Goal: Answer question/provide support

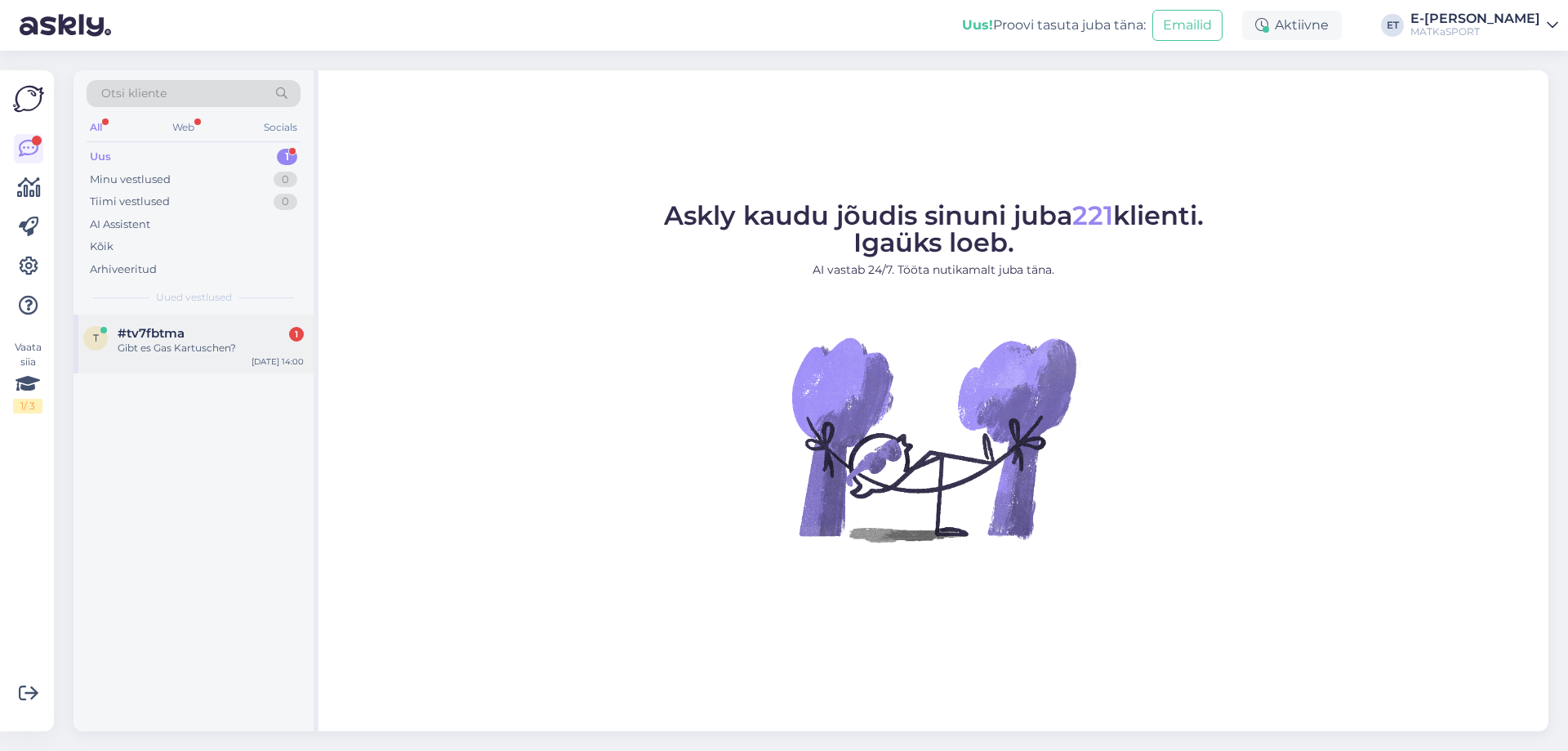
click at [215, 353] on div "Gibt es Gas Kartuschen?" at bounding box center [211, 348] width 186 height 15
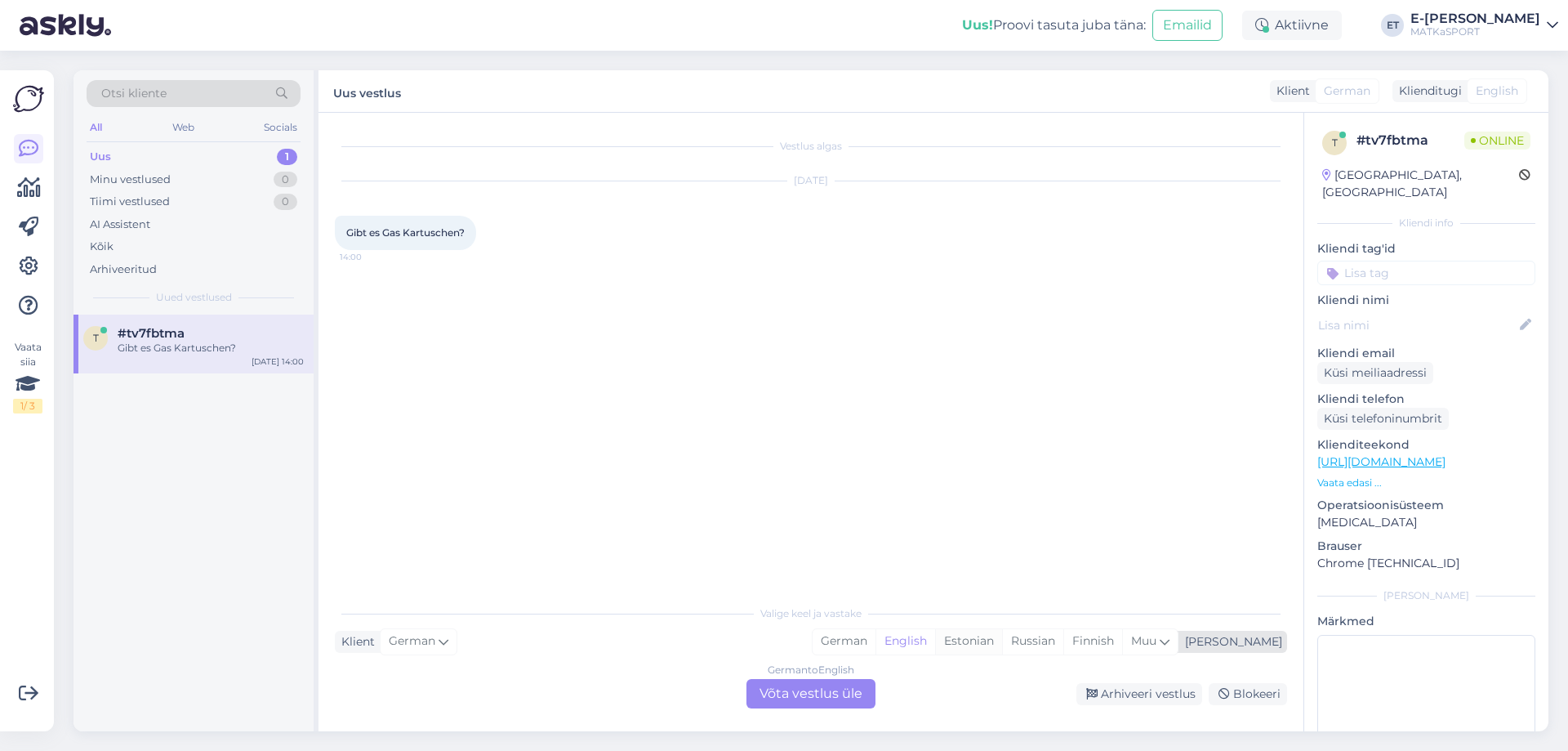
click at [1002, 645] on div "Estonian" at bounding box center [968, 641] width 67 height 25
click at [935, 640] on div "English" at bounding box center [905, 641] width 60 height 25
click at [842, 689] on div "German to English Võta vestlus üle" at bounding box center [810, 694] width 129 height 29
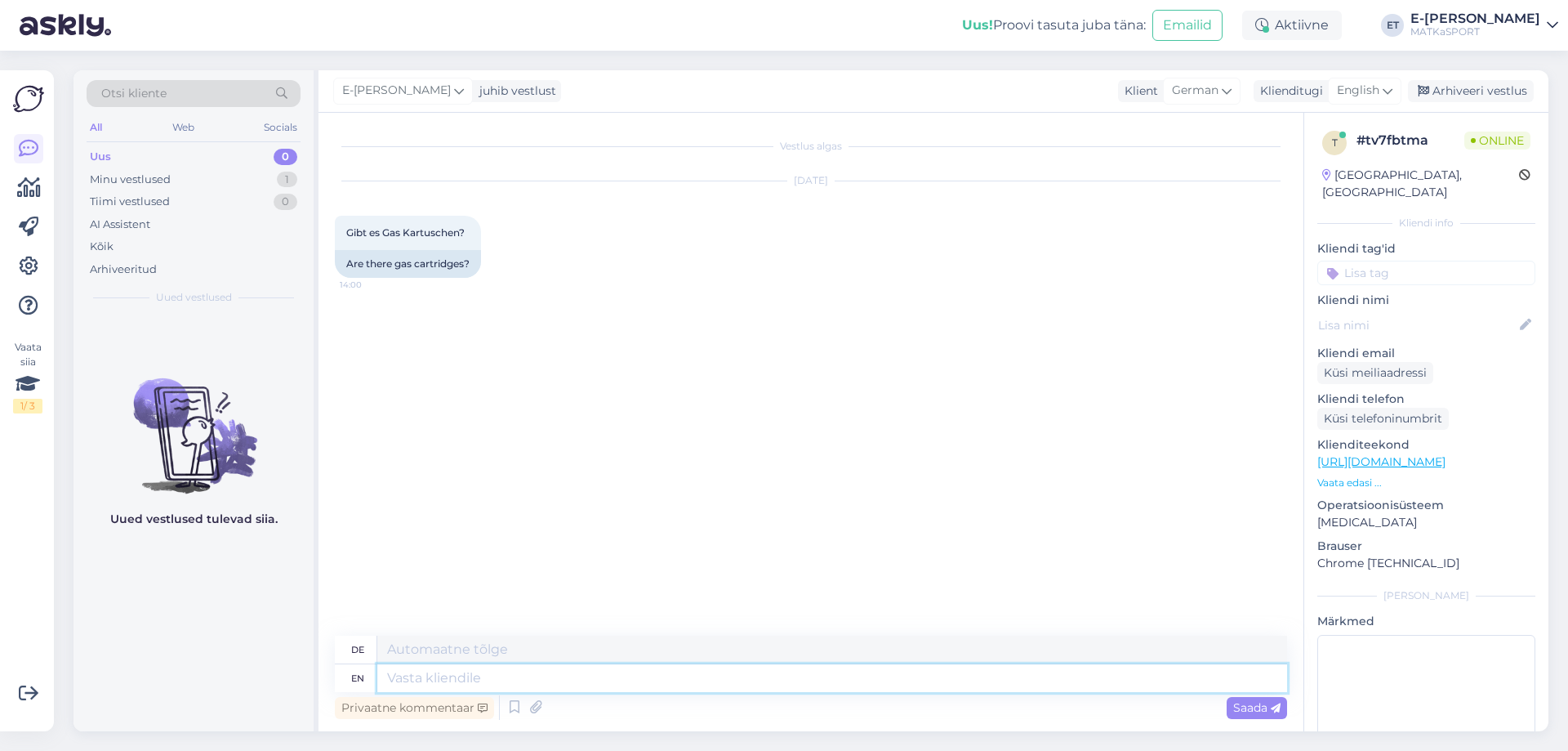
click at [454, 677] on textarea at bounding box center [831, 678] width 910 height 27
type textarea "Hello!"
type textarea "Hallo"
type textarea "Hello!"
type textarea "Hallo!"
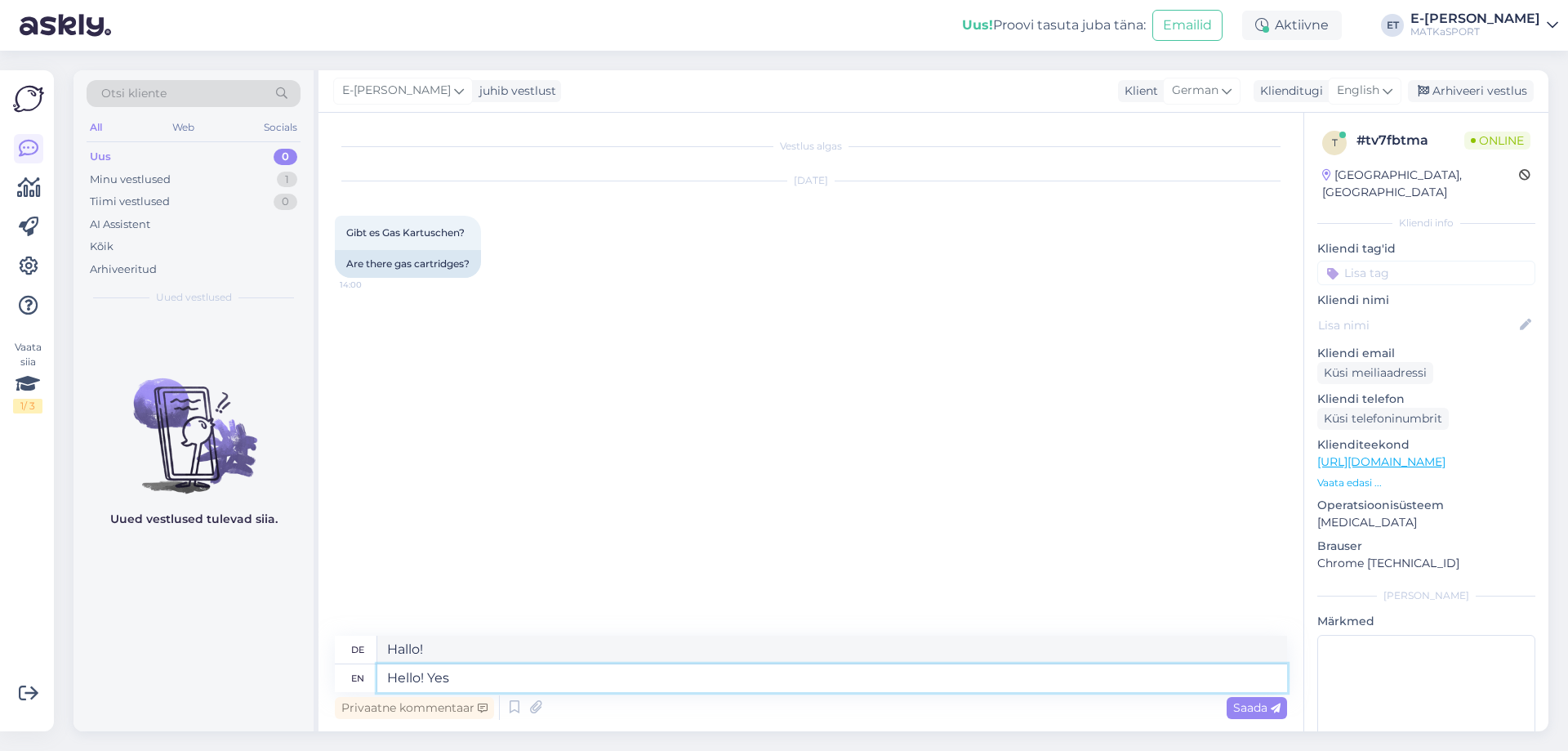
type textarea "Hello! Yes w"
type textarea "Hallo! Ja"
type textarea "Hello! Yes we d"
type textarea "Hallo! Ja wir"
type textarea "Hello! Yes we do ha"
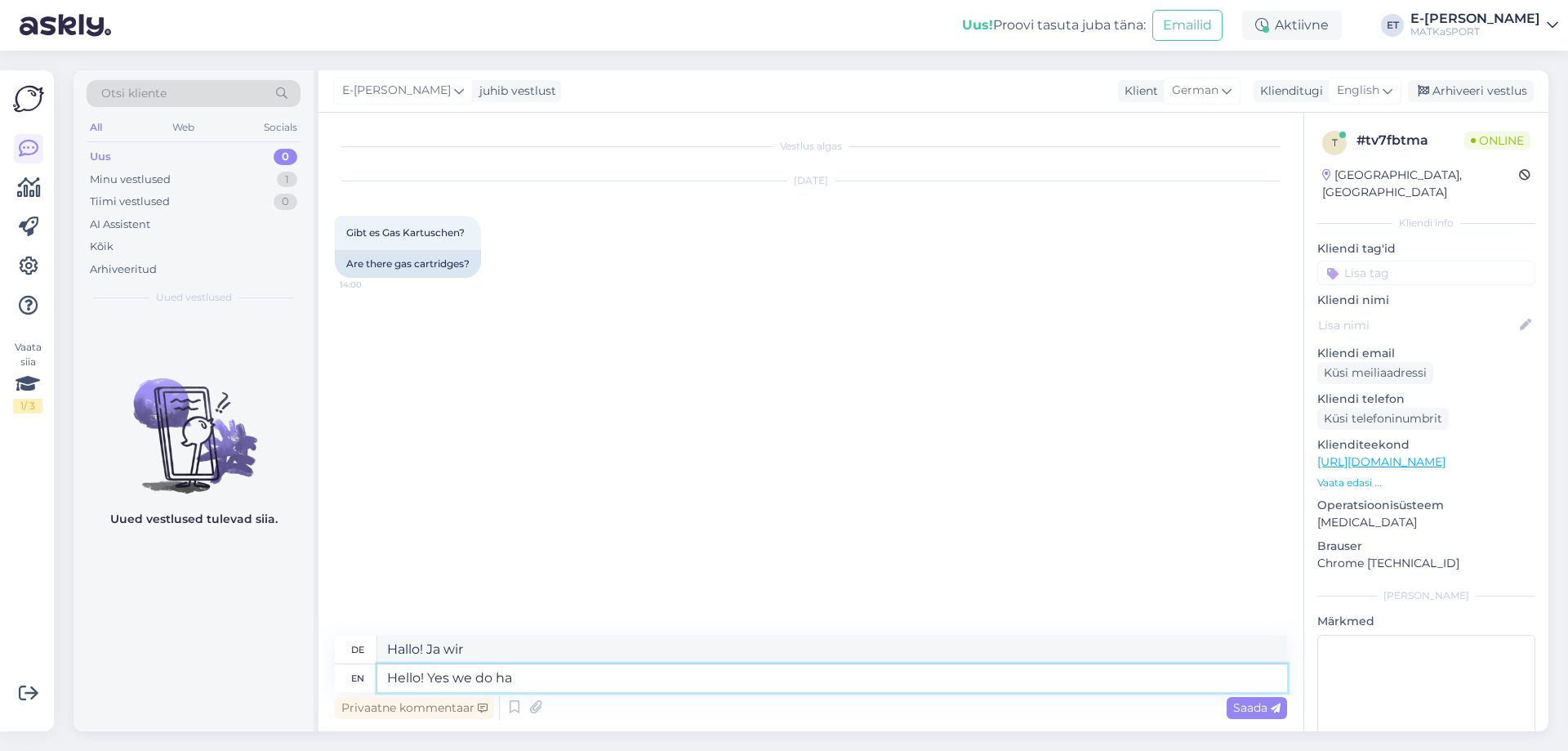
type textarea "Hallo! Ja, das tun wir"
type textarea "Hello! Yes we do have di"
type textarea "Hallo! Ja, wir haben"
type textarea "Hello! Yes we do have different"
type textarea "Hallo! Ja, wir haben verschiedene"
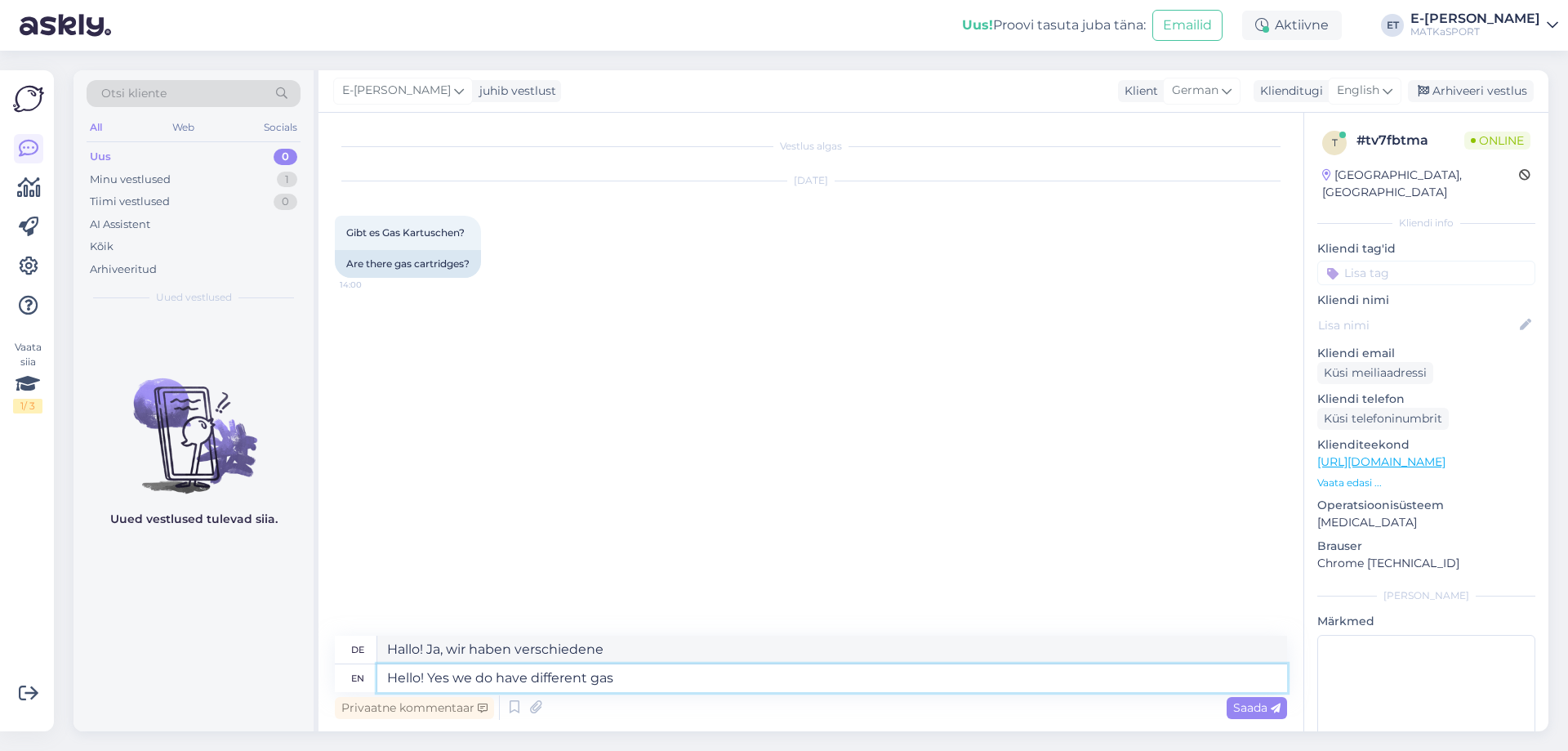
type textarea "Hello! Yes we do have different gas"
type textarea "Hallo! Ja, wir haben verschiedene Gase"
type textarea "Hello! Yes we do have different gas cart"
type textarea "Hallo! Ja, wir haben verschiedene Gaswagen"
type textarea "Hello! Yes we do have different gas cartridges."
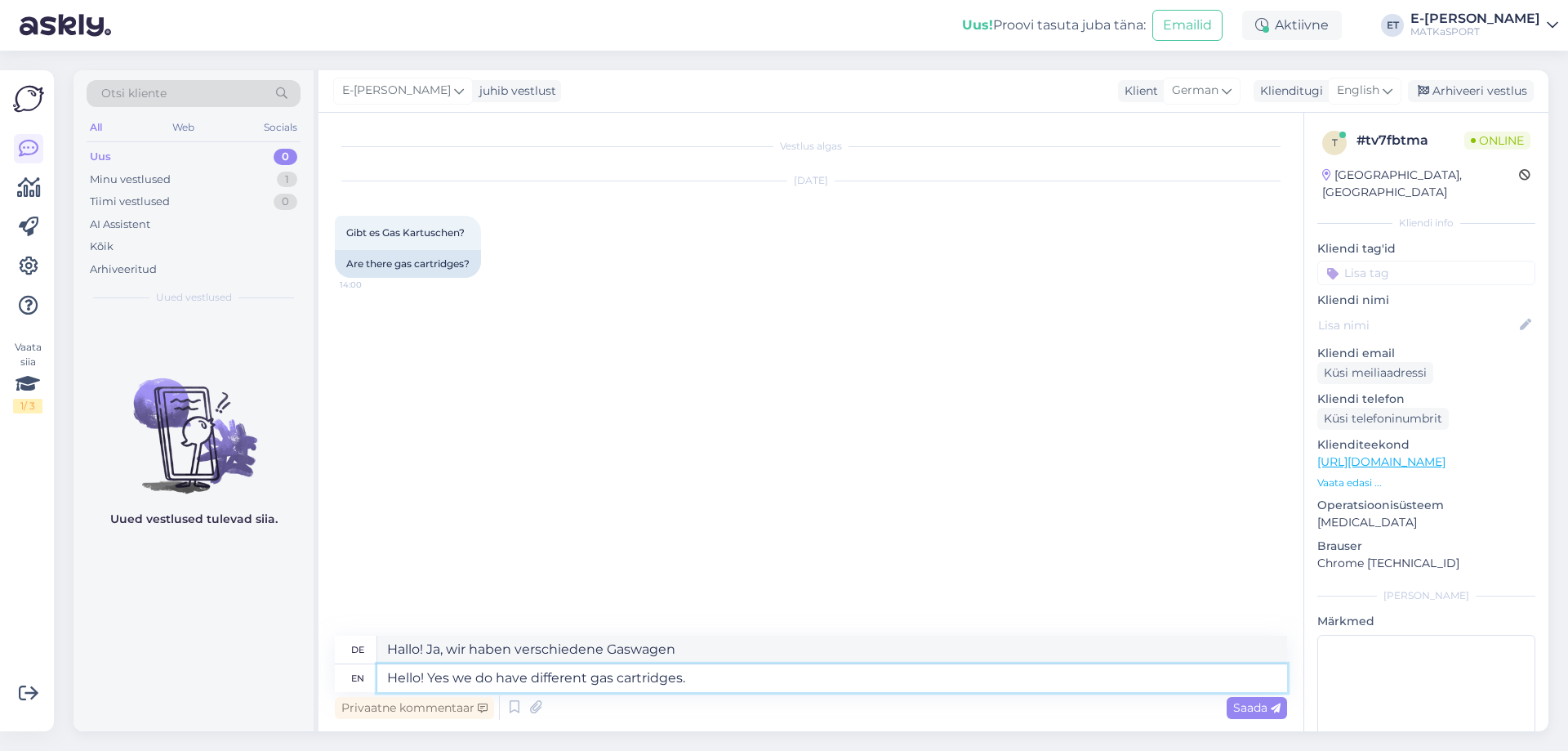
type textarea "Hallo! Ja, wir haben verschiedene Gaskartuschen"
type textarea "Hello! Yes we do have different gas cartridges."
type textarea "Hallo! Ja, wir haben verschiedene Gaskartuschen."
type textarea "Hello! Yes we do have different gas cartridges. The"
type textarea "Hallo! Ja, wir haben verschiedene Gaskartuschen. Die"
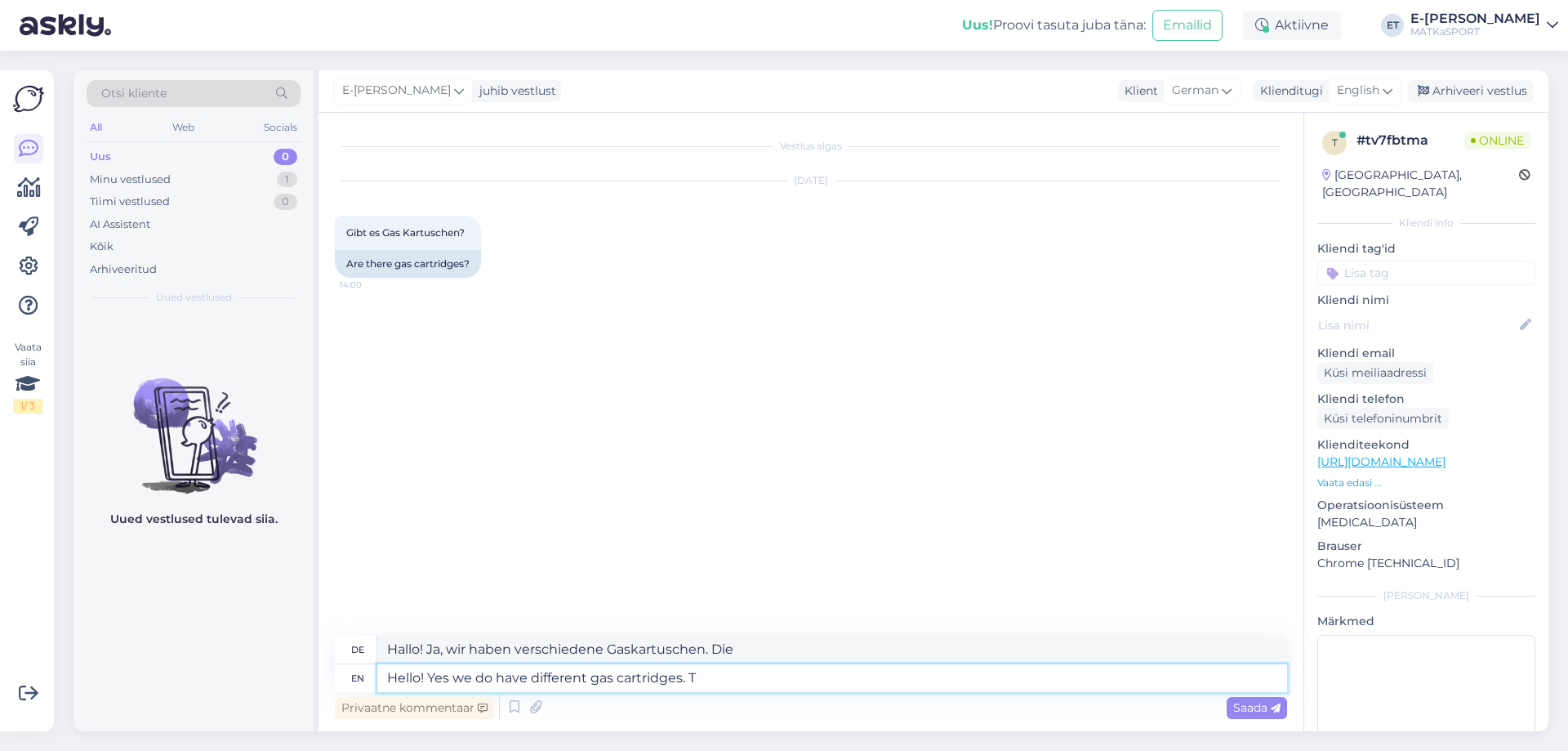
type textarea "Hello! Yes we do have different gas cartridges."
type textarea "Hallo! Ja, wir haben verschiedene Gaskartuschen."
type textarea "Hello! Yes we do have different gas cartridges:"
type textarea "Hallo! Ja, wir haben verschiedene Gaskartuschen:"
paste textarea "https://matkasport.ee/490-gaasiballoonid-ja-purgid"
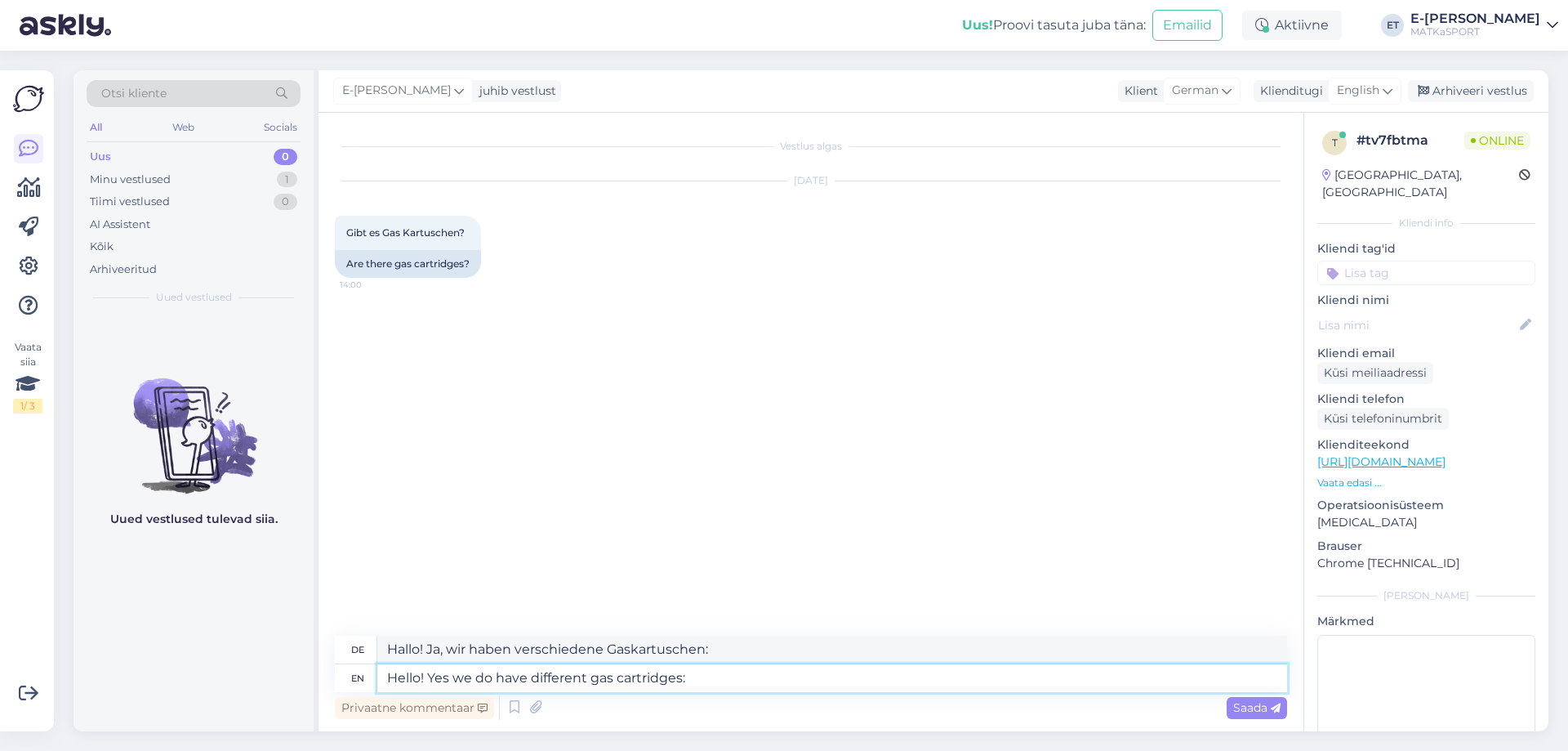
type textarea "Hello! Yes we do have different gas cartridges: https://matkasport.ee/490-gaasi…"
type textarea "Hallo! Ja, wir haben verschiedene Gaskartuschen: https://matkasport.ee/490-gaas…"
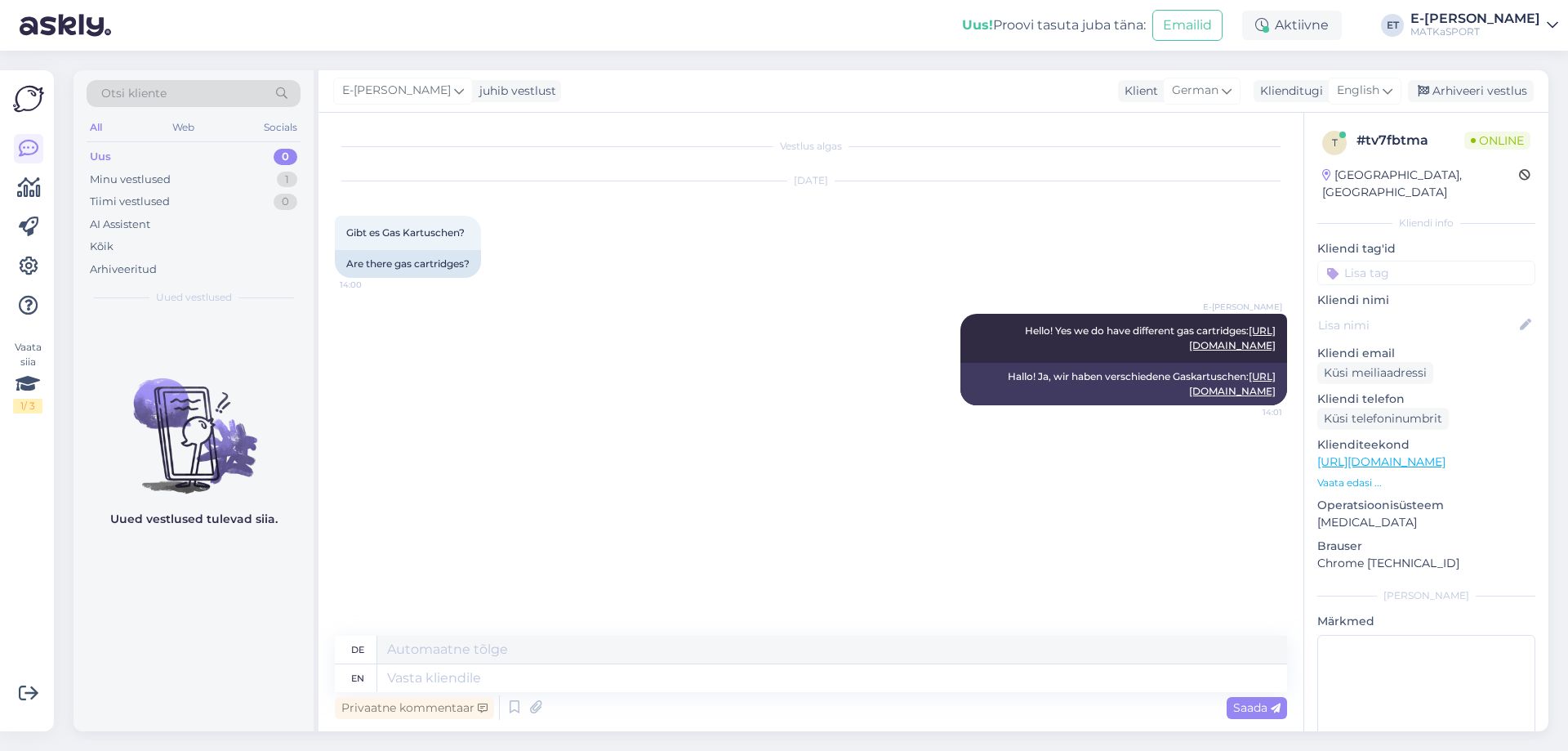
click at [1346, 475] on p "Vaata edasi ..." at bounding box center [1426, 482] width 218 height 15
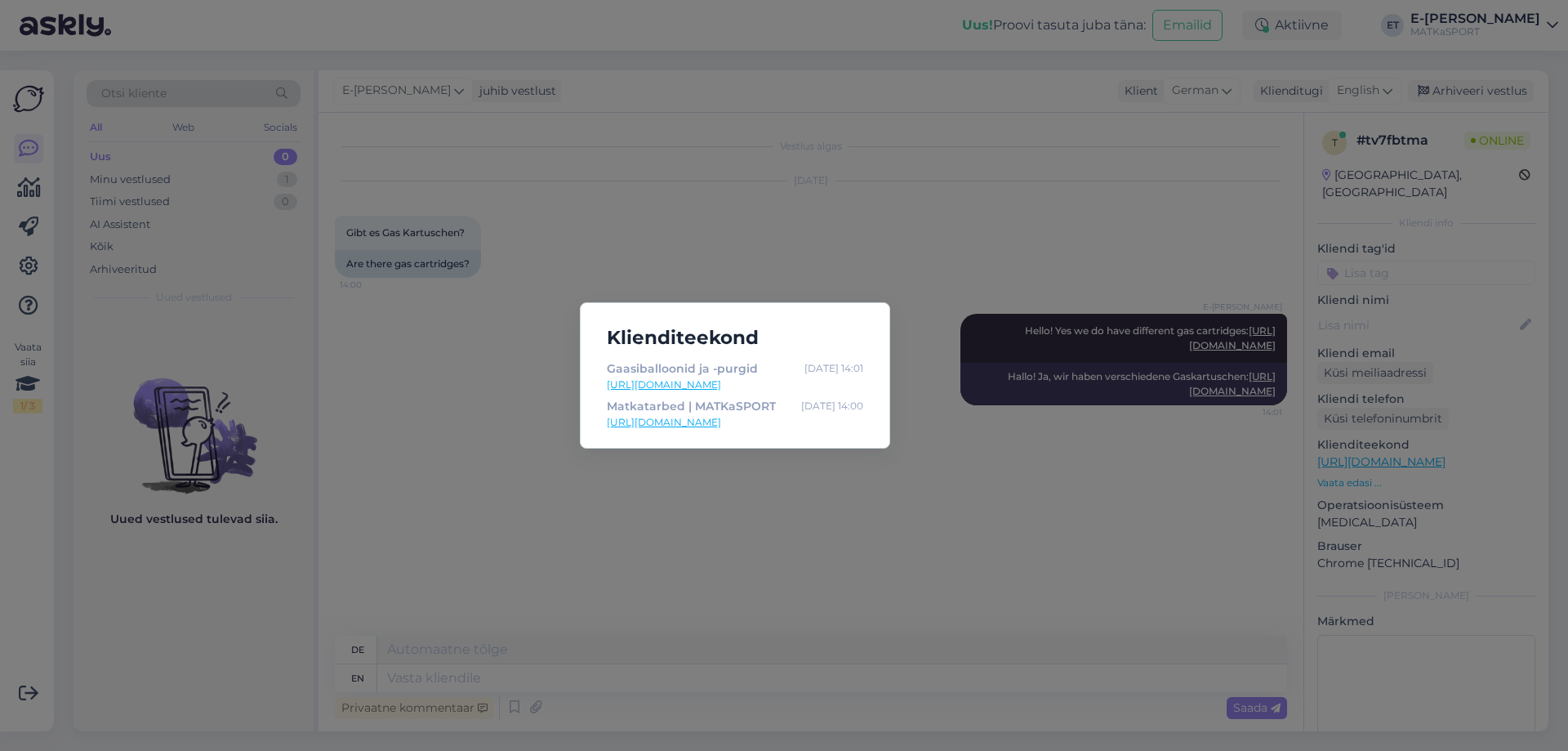
click at [735, 263] on div "Klienditeekond Gaasiballoonid ja -purgid Aug 30 14:01 https://matkasport.ee/490…" at bounding box center [784, 375] width 1568 height 751
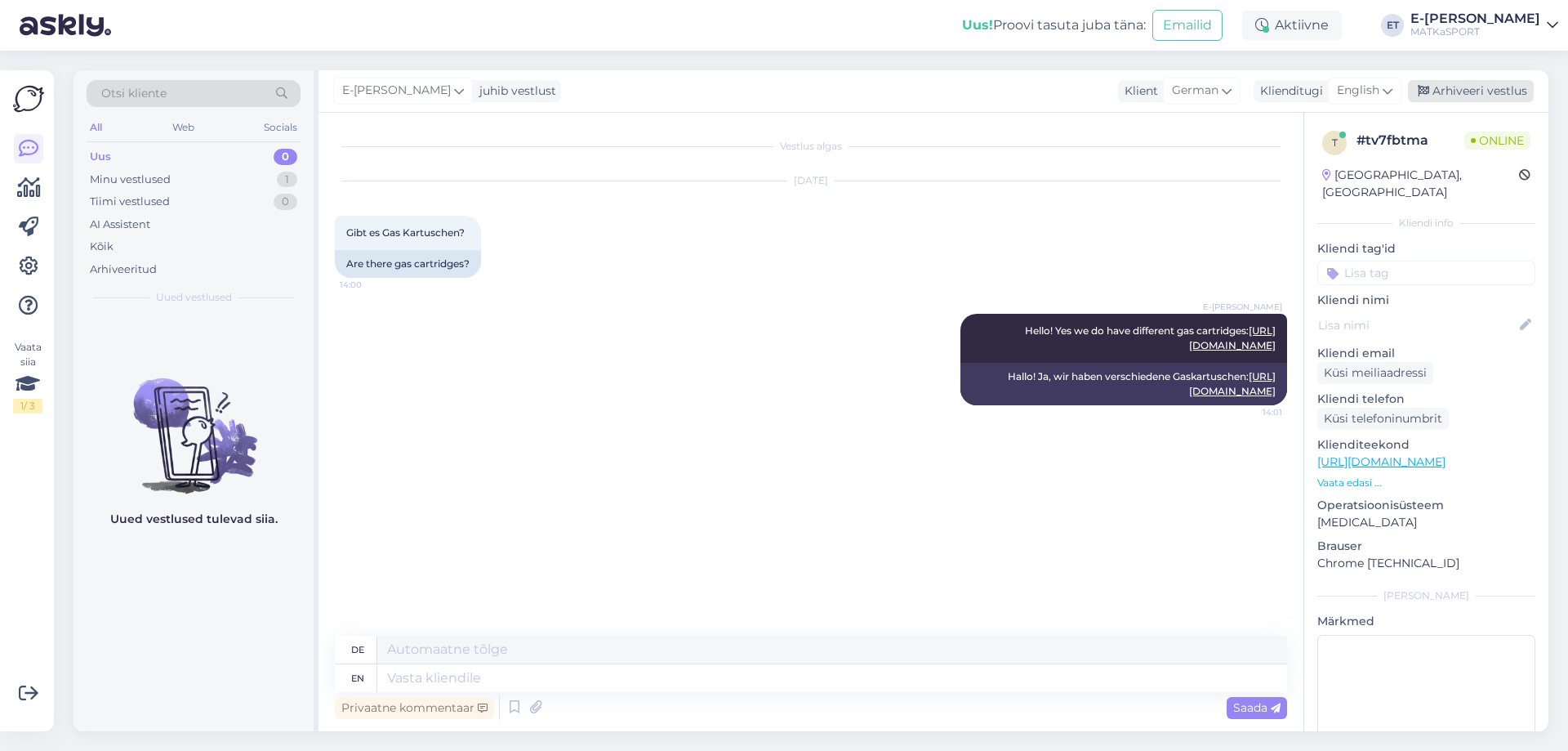
click at [1434, 91] on div "Arhiveeri vestlus" at bounding box center [1471, 91] width 126 height 22
